Goal: Use online tool/utility: Utilize a website feature to perform a specific function

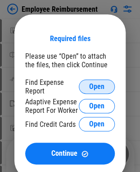
click at [87, 85] on button "Open" at bounding box center [97, 86] width 36 height 14
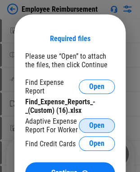
click at [105, 124] on button "Open" at bounding box center [97, 125] width 36 height 14
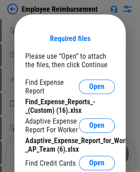
click at [99, 41] on div "Required files Please use “Open” to attach the files, then click Continue Find …" at bounding box center [70, 118] width 90 height 169
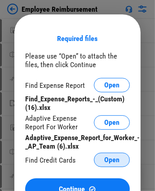
click at [113, 160] on span "Open" at bounding box center [112, 159] width 15 height 7
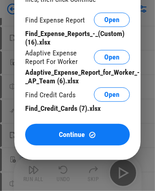
scroll to position [80, 0]
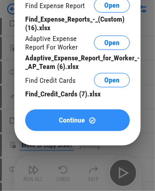
click at [98, 123] on div "Continue" at bounding box center [77, 121] width 83 height 8
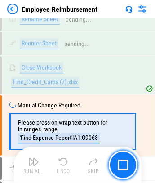
scroll to position [557, 0]
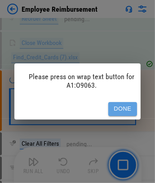
click at [121, 102] on button "Done" at bounding box center [123, 109] width 29 height 14
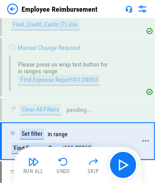
scroll to position [630, 0]
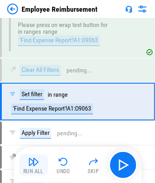
click at [38, 160] on img "button" at bounding box center [33, 162] width 11 height 11
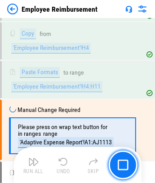
scroll to position [1644, 0]
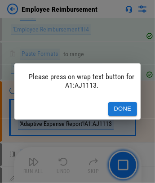
click at [133, 99] on div "Done" at bounding box center [77, 109] width 127 height 21
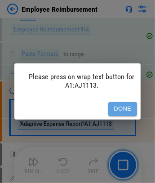
click at [127, 103] on button "Done" at bounding box center [123, 109] width 29 height 14
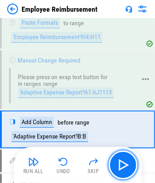
scroll to position [1693, 0]
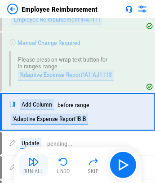
click at [37, 170] on div "Run All" at bounding box center [33, 171] width 20 height 5
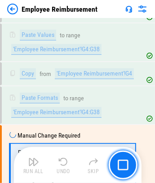
scroll to position [3449, 0]
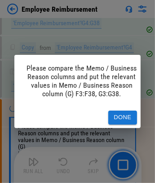
click at [124, 116] on button "Done" at bounding box center [123, 118] width 29 height 14
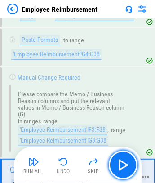
scroll to position [3506, 0]
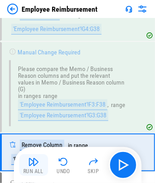
click at [31, 161] on img "button" at bounding box center [33, 162] width 11 height 11
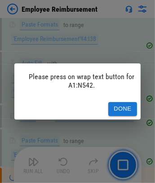
scroll to position [4007, 0]
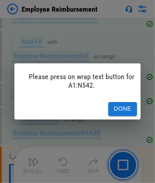
click at [116, 106] on button "Done" at bounding box center [123, 109] width 29 height 14
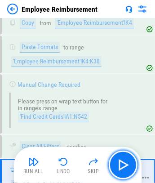
scroll to position [4080, 0]
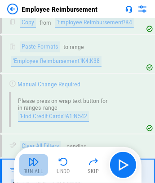
click at [37, 165] on img "button" at bounding box center [33, 162] width 11 height 11
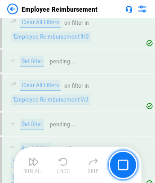
scroll to position [5007, 0]
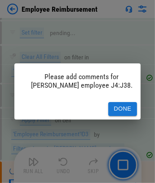
click at [133, 102] on button "Done" at bounding box center [123, 109] width 29 height 14
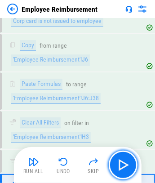
scroll to position [4878, 0]
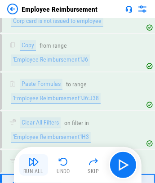
click at [39, 166] on button "Run All" at bounding box center [33, 166] width 29 height 22
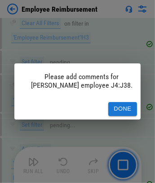
scroll to position [5007, 0]
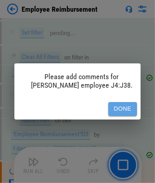
click at [127, 106] on button "Done" at bounding box center [123, 109] width 29 height 14
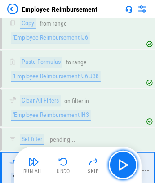
scroll to position [4878, 0]
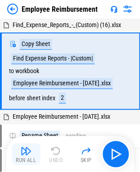
click at [23, 156] on button "Run All" at bounding box center [26, 154] width 29 height 22
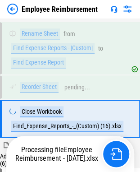
scroll to position [133, 0]
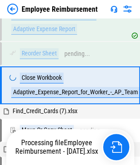
scroll to position [373, 0]
